Goal: Task Accomplishment & Management: Use online tool/utility

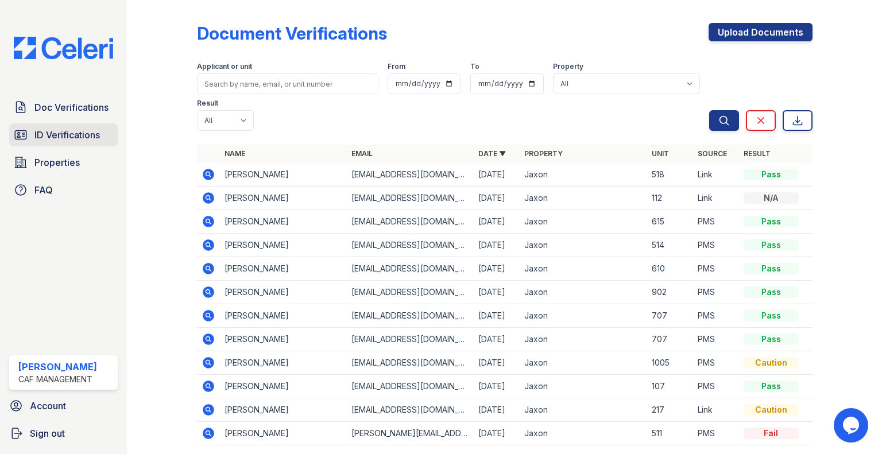
click at [61, 127] on link "ID Verifications" at bounding box center [63, 135] width 109 height 23
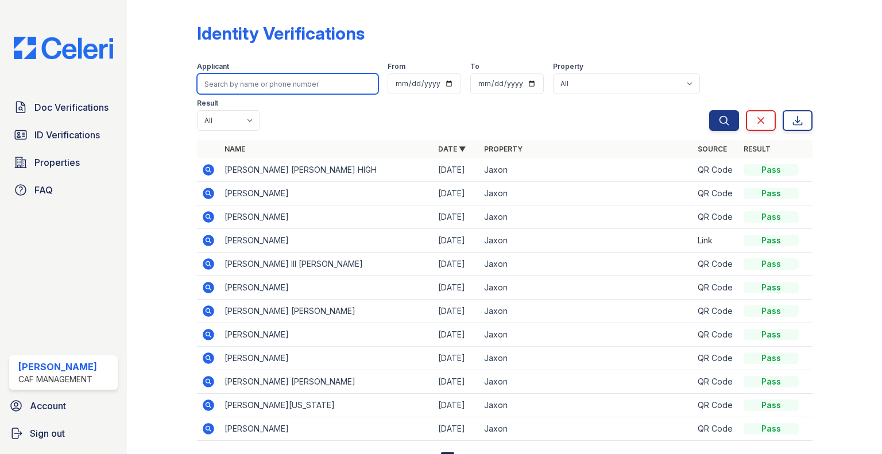
click at [239, 82] on input "search" at bounding box center [288, 84] width 182 height 21
type input "[PERSON_NAME]"
click at [709, 110] on button "Search" at bounding box center [724, 120] width 30 height 21
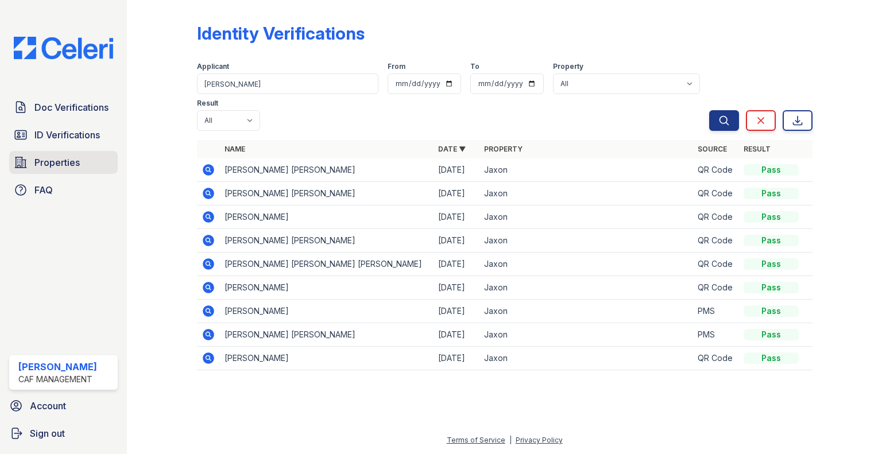
click at [57, 160] on span "Properties" at bounding box center [56, 163] width 45 height 14
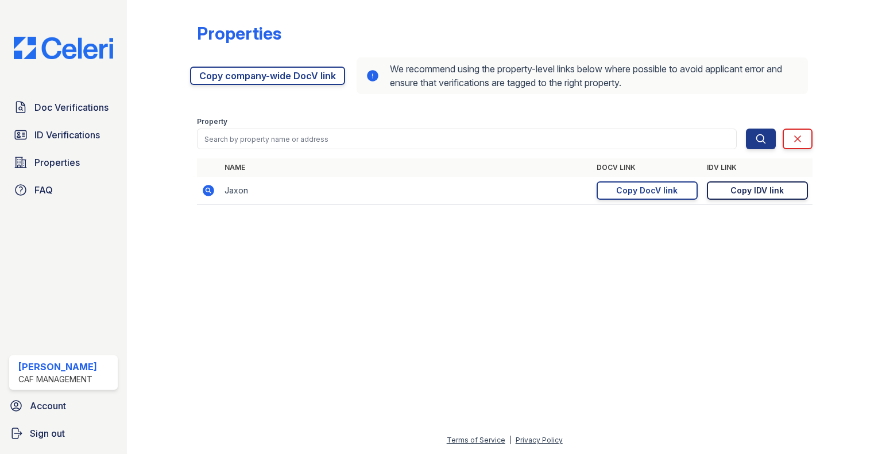
click at [727, 190] on link "Copy IDV link Copy link" at bounding box center [757, 191] width 101 height 18
click at [90, 108] on span "Doc Verifications" at bounding box center [71, 108] width 74 height 14
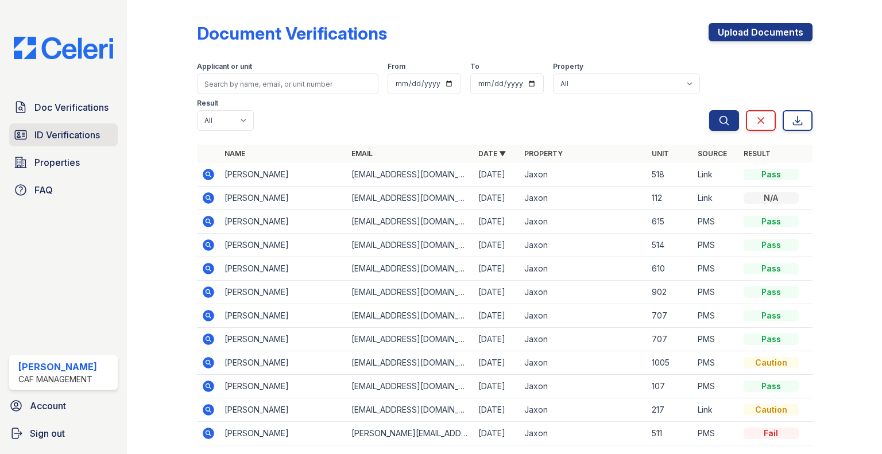
click at [78, 130] on span "ID Verifications" at bounding box center [66, 135] width 65 height 14
